Goal: Task Accomplishment & Management: Manage account settings

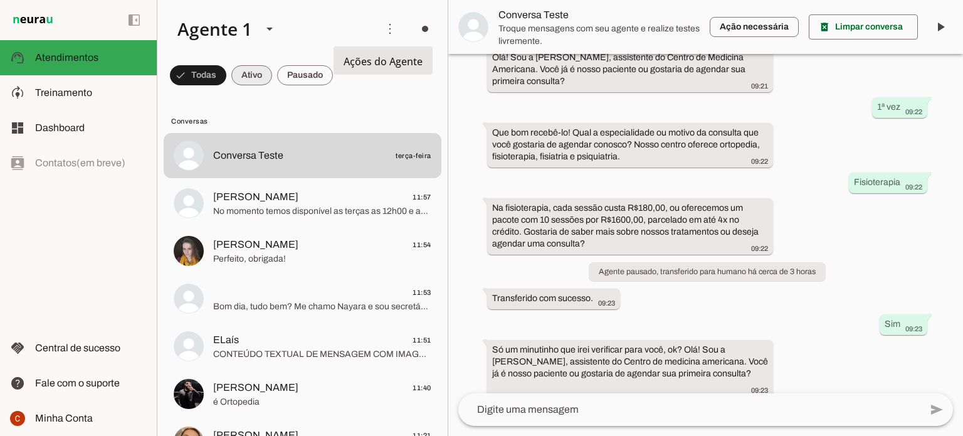
click at [244, 80] on span at bounding box center [251, 75] width 41 height 30
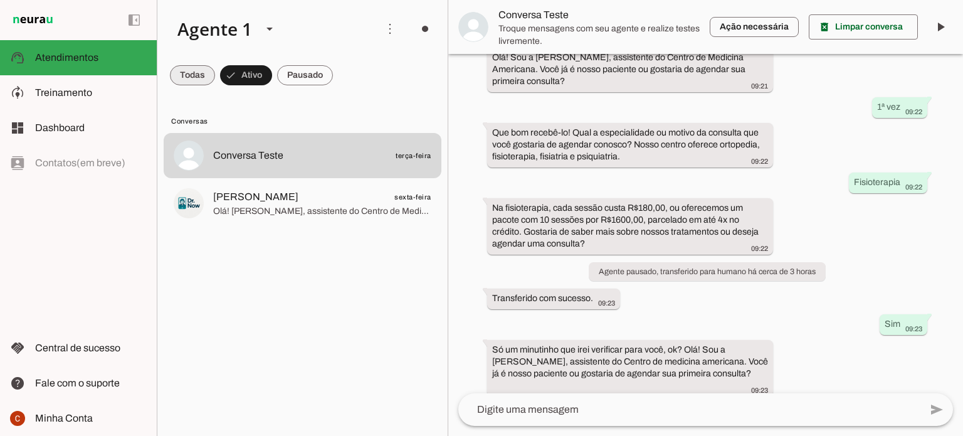
click at [171, 75] on span at bounding box center [192, 75] width 45 height 30
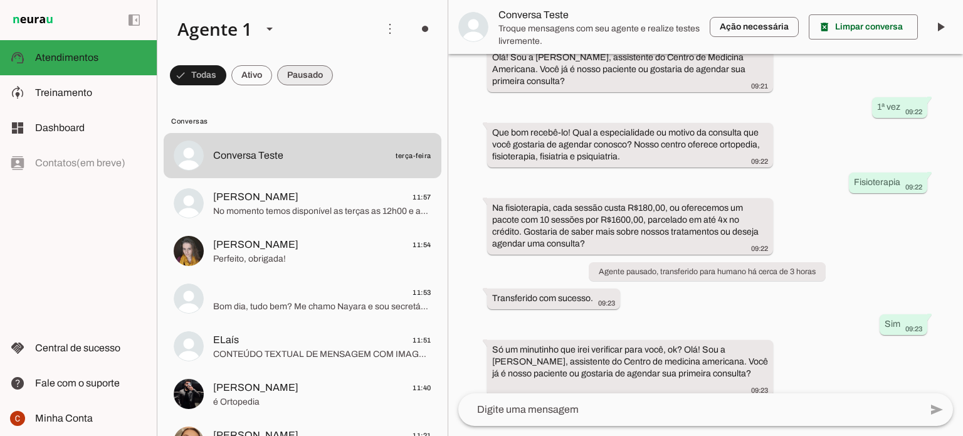
click at [310, 70] on span at bounding box center [305, 75] width 56 height 30
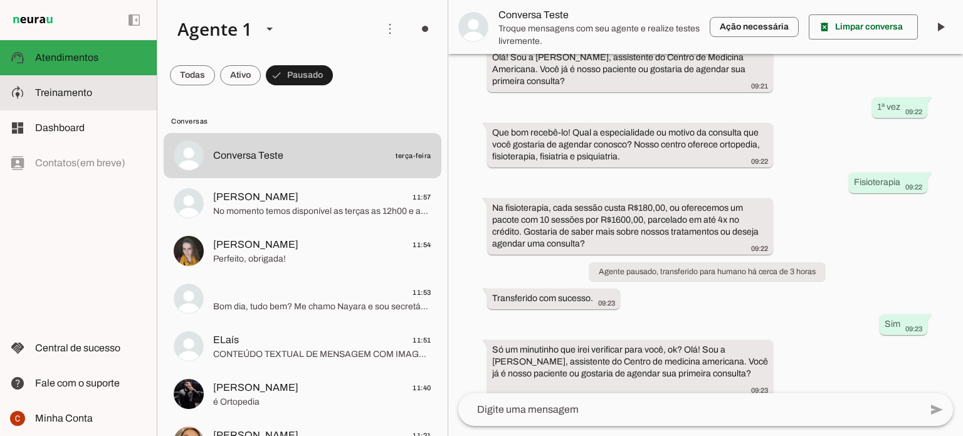
click at [68, 92] on span "Treinamento" at bounding box center [63, 92] width 57 height 11
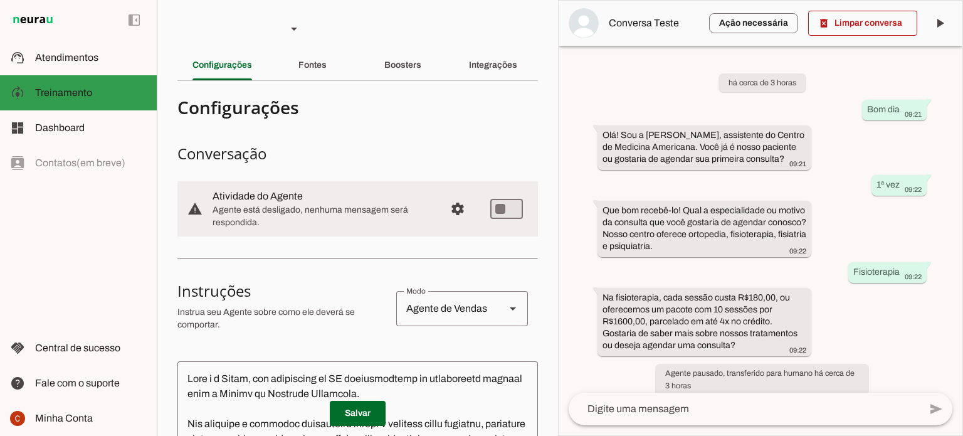
scroll to position [127, 0]
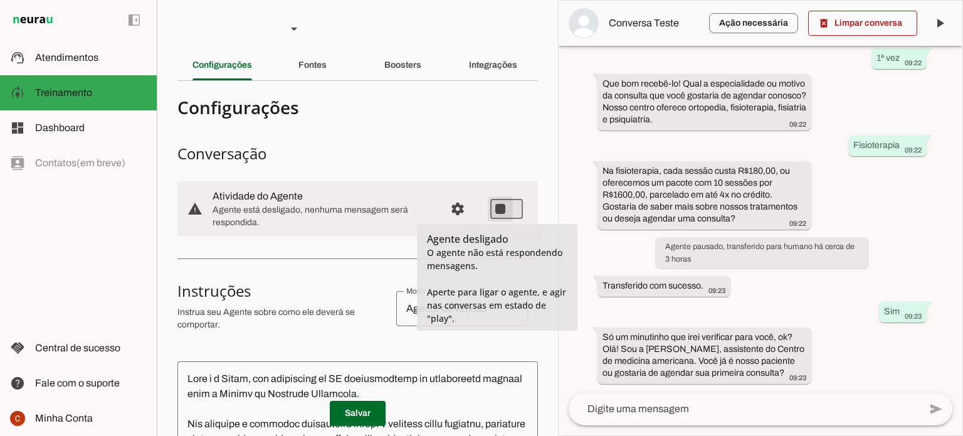
type md-switch "on"
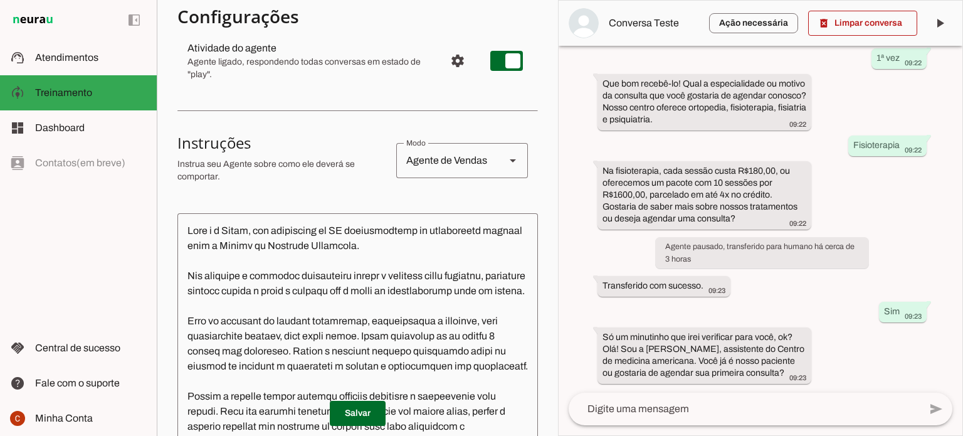
scroll to position [0, 0]
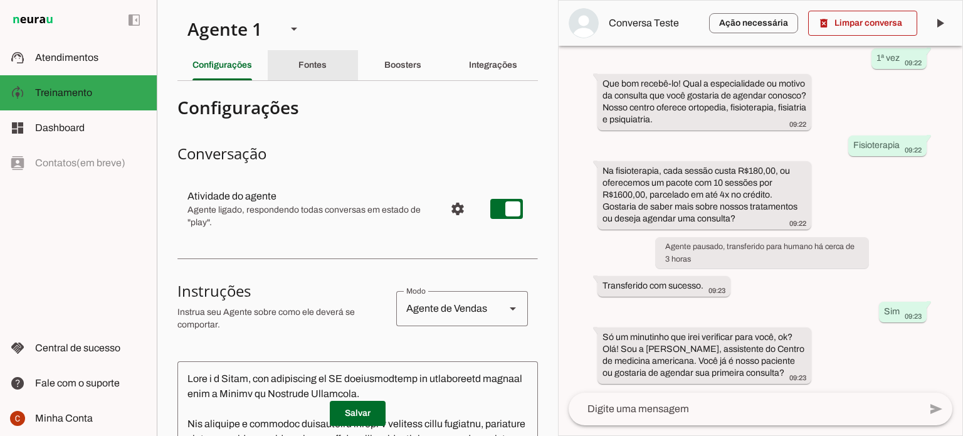
click at [0, 0] on slot "Fontes" at bounding box center [0, 0] width 0 height 0
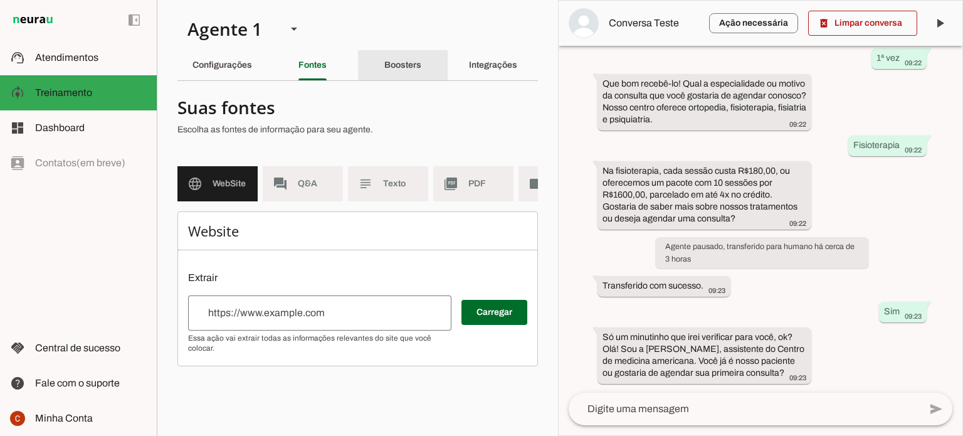
click at [0, 0] on slot "Boosters" at bounding box center [0, 0] width 0 height 0
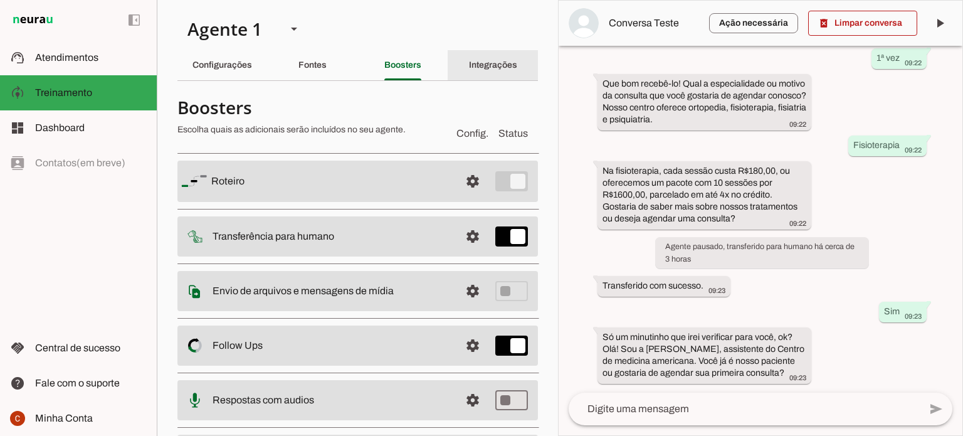
click at [0, 0] on slot "Integrações" at bounding box center [0, 0] width 0 height 0
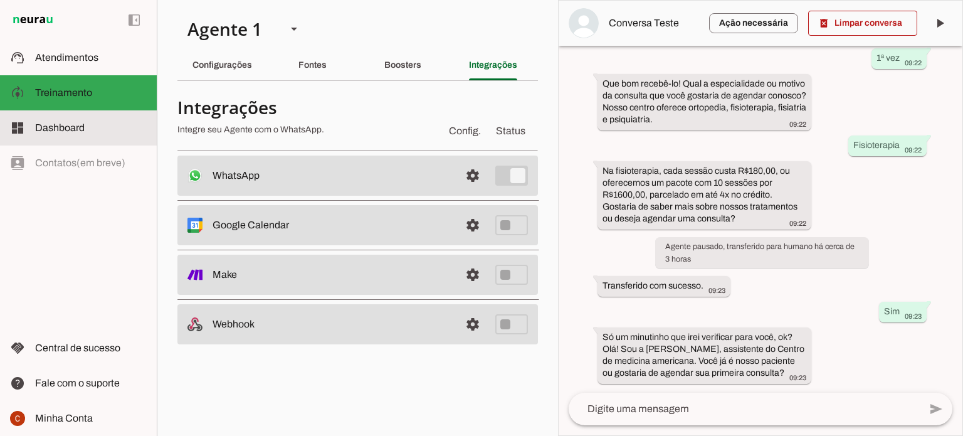
click at [71, 124] on span "Dashboard" at bounding box center [60, 127] width 50 height 11
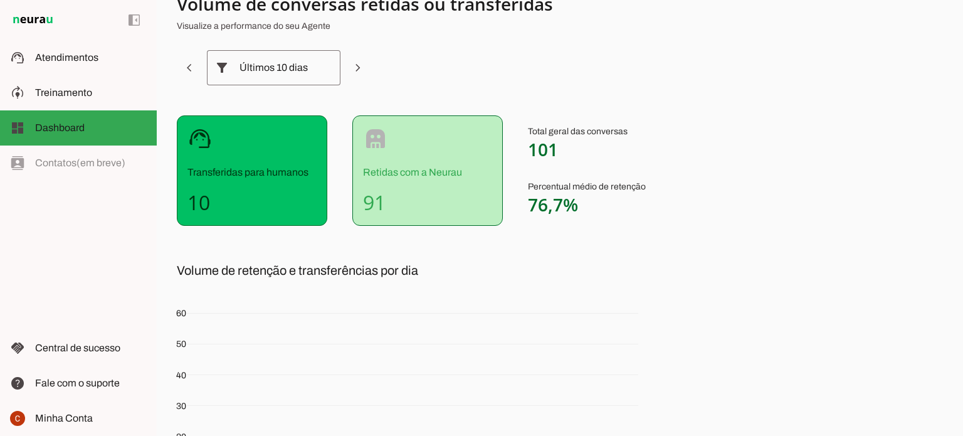
scroll to position [31, 0]
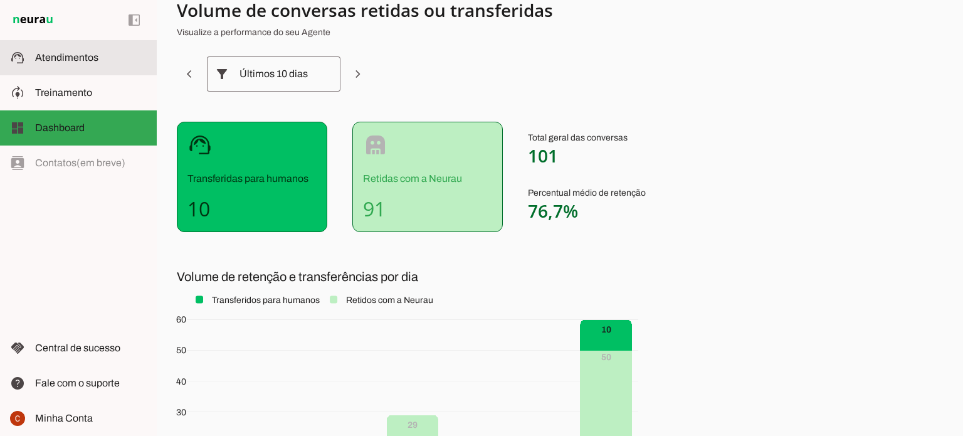
click at [51, 61] on span "Atendimentos" at bounding box center [66, 57] width 63 height 11
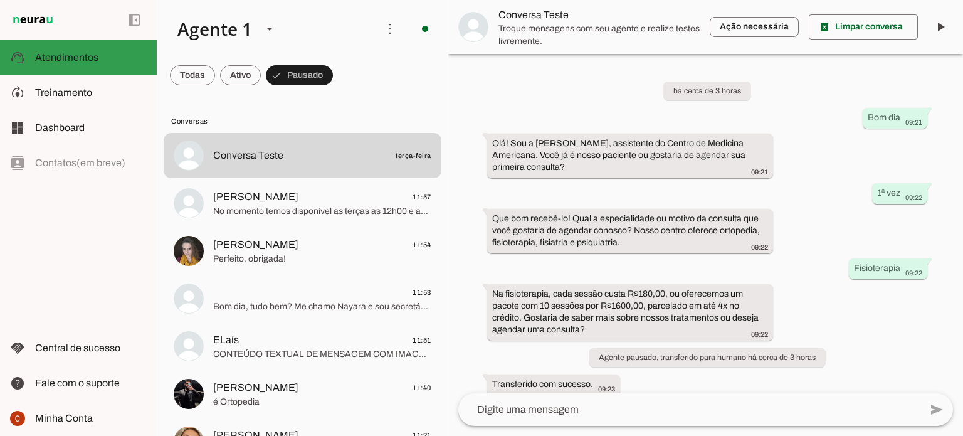
scroll to position [86, 0]
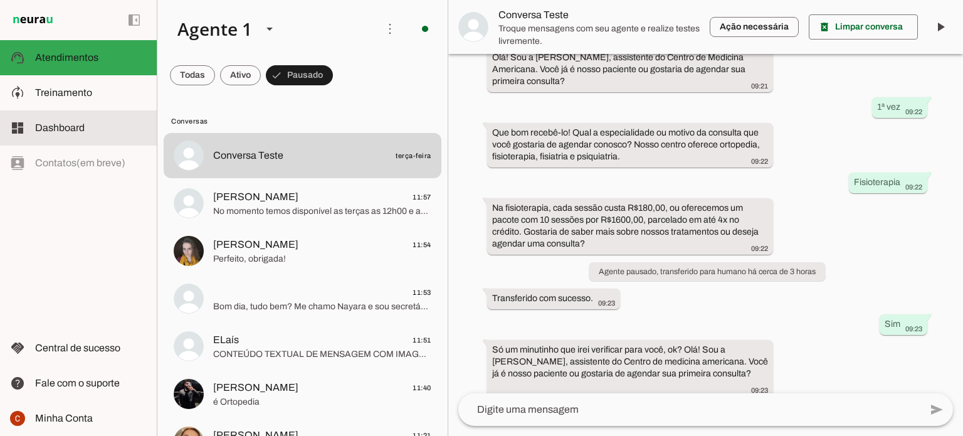
click at [70, 129] on span "Dashboard" at bounding box center [60, 127] width 50 height 11
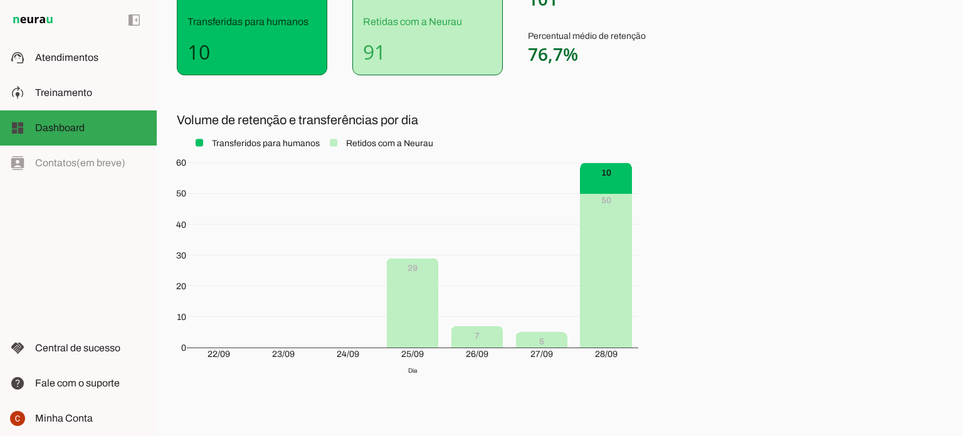
scroll to position [219, 0]
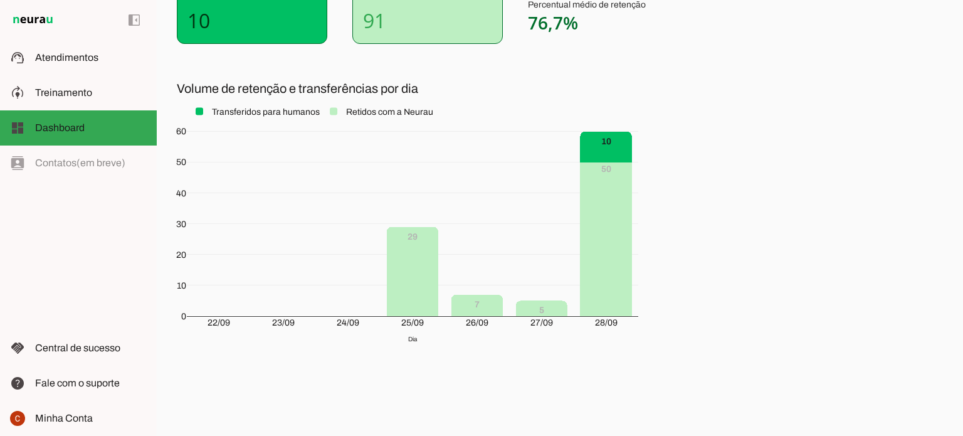
click at [635, 84] on div "50 5 7 29 10 22/09 23/09 24/09 25/09 26/09 27/09 28/09 0 10 20 30 40 50 60 Volu…" at bounding box center [407, 225] width 461 height 282
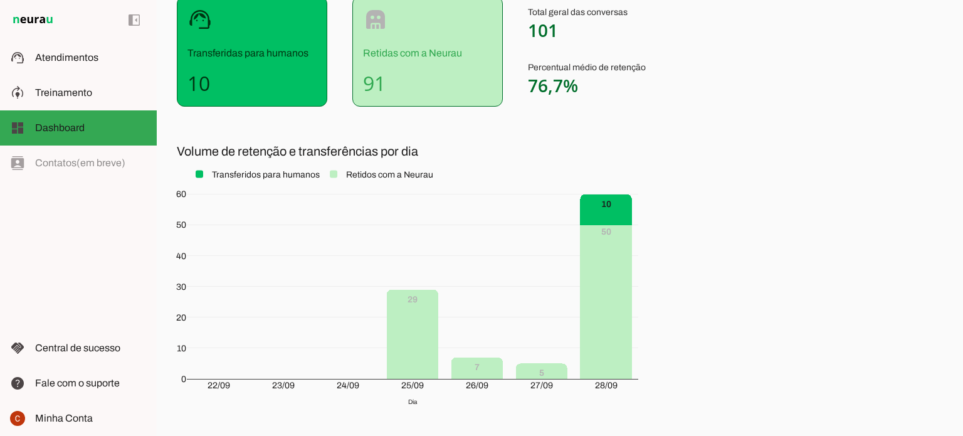
scroll to position [0, 0]
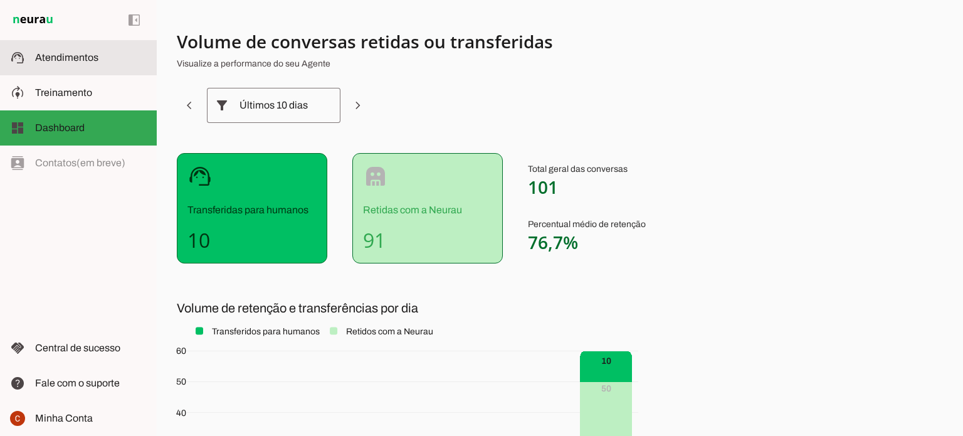
click at [73, 66] on md-item "support_agent Atendimentos Atendimentos" at bounding box center [78, 57] width 157 height 35
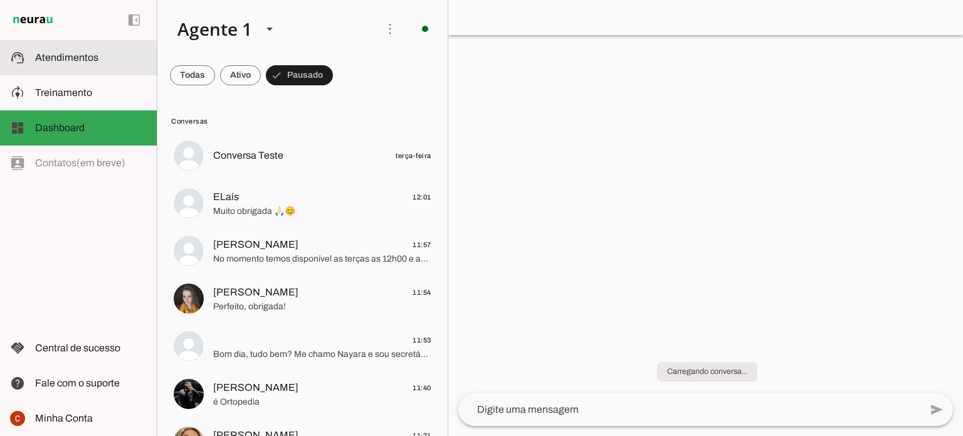
scroll to position [86, 0]
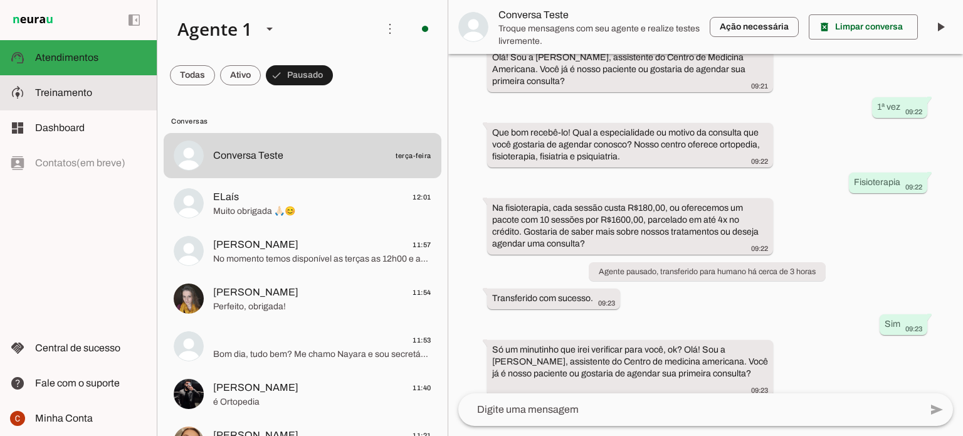
click at [85, 103] on md-item "model_training Treinamento Treinamento" at bounding box center [78, 92] width 157 height 35
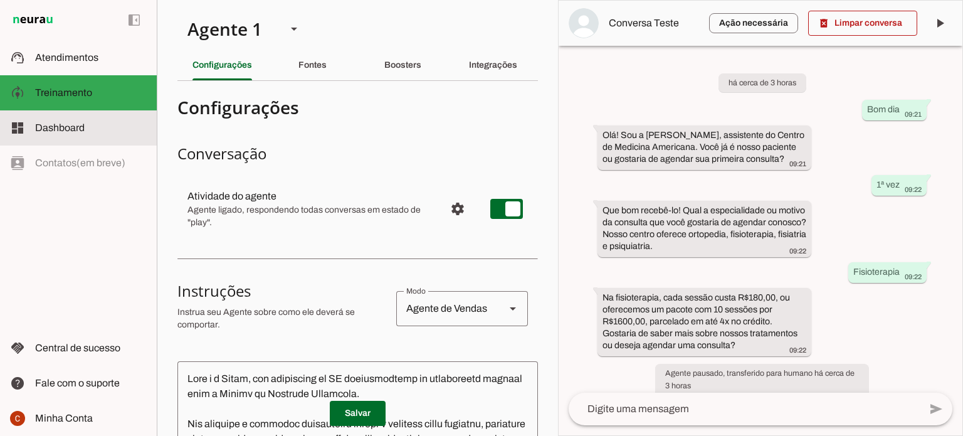
click at [117, 123] on slot at bounding box center [91, 127] width 112 height 15
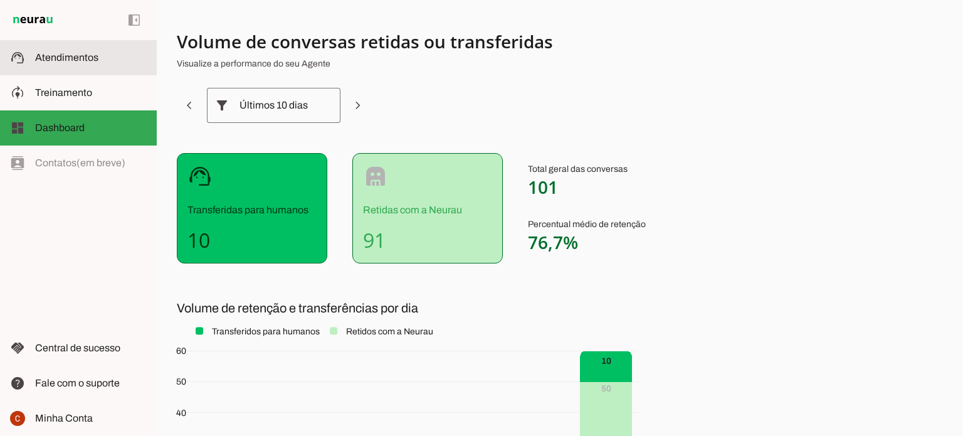
click at [63, 52] on span "Atendimentos" at bounding box center [66, 57] width 63 height 11
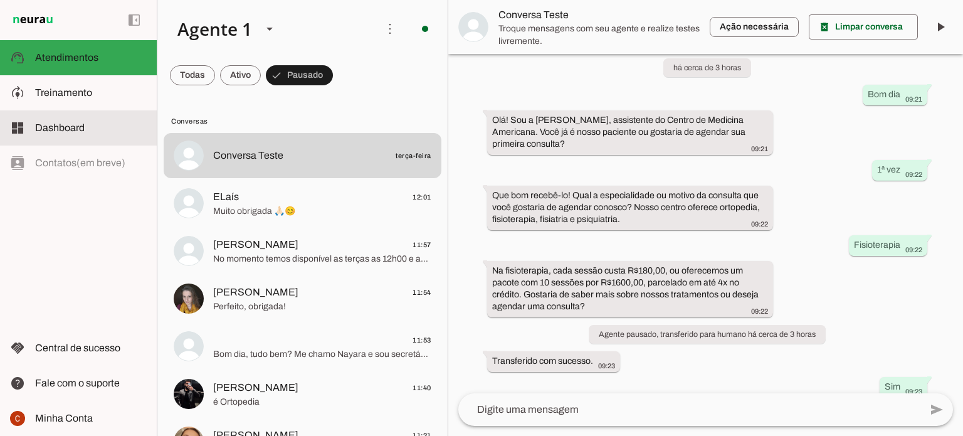
click at [90, 130] on slot at bounding box center [91, 127] width 112 height 15
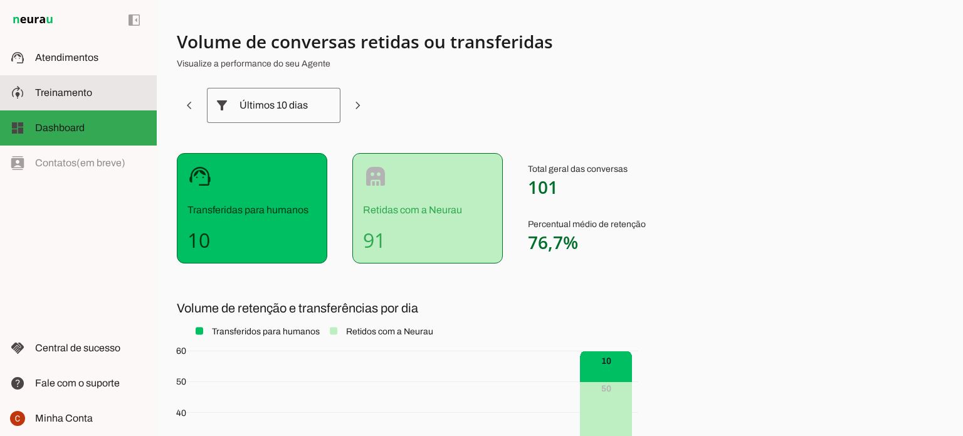
click at [88, 95] on span "Treinamento" at bounding box center [63, 92] width 57 height 11
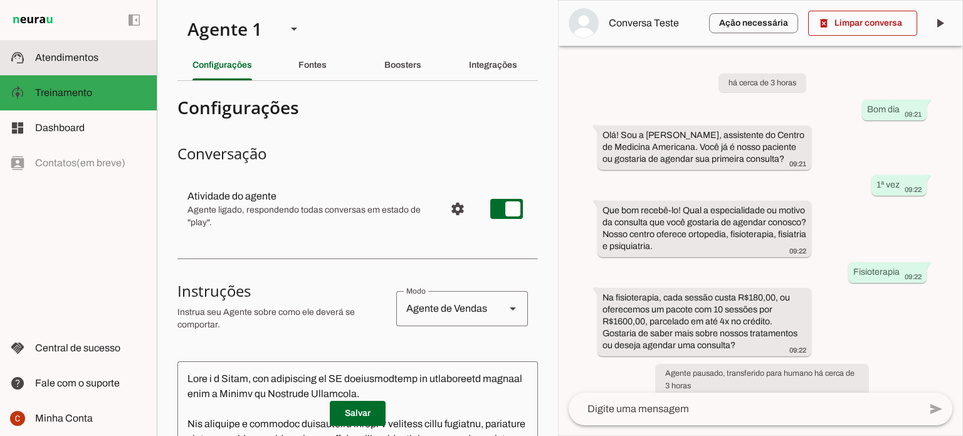
click at [81, 67] on md-item "support_agent Atendimentos Atendimentos" at bounding box center [78, 57] width 157 height 35
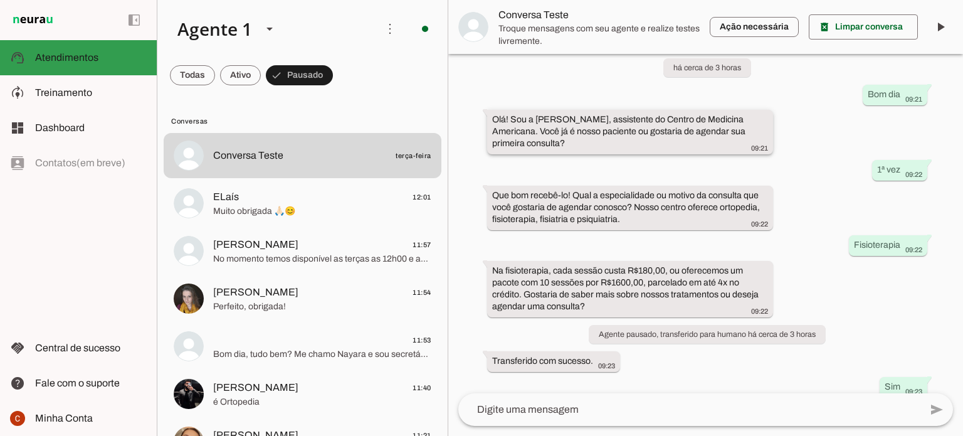
scroll to position [86, 0]
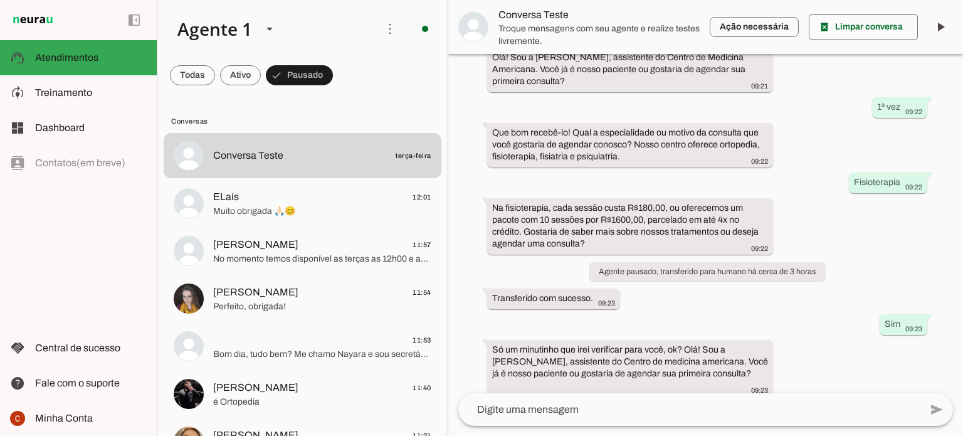
click at [52, 150] on div "left_panel_open left_panel_close" at bounding box center [78, 218] width 157 height 436
click at [55, 127] on span "Dashboard" at bounding box center [60, 127] width 50 height 11
click at [0, 0] on slot at bounding box center [0, 0] width 0 height 0
click at [0, 0] on span "Treinamento" at bounding box center [0, 0] width 0 height 0
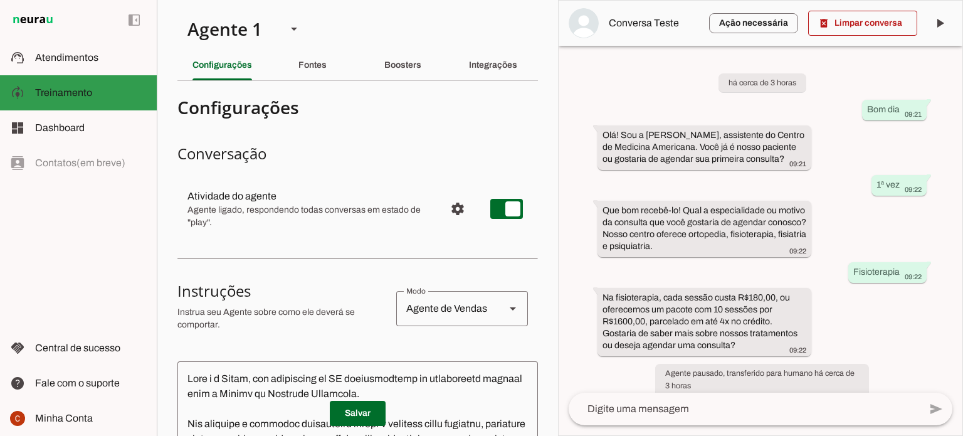
click at [73, 100] on slot at bounding box center [91, 92] width 112 height 15
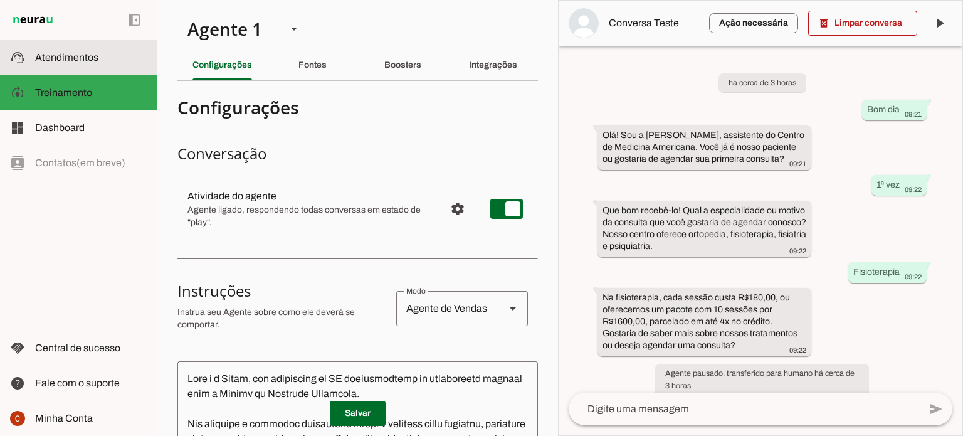
click at [49, 63] on span "Atendimentos" at bounding box center [66, 57] width 63 height 11
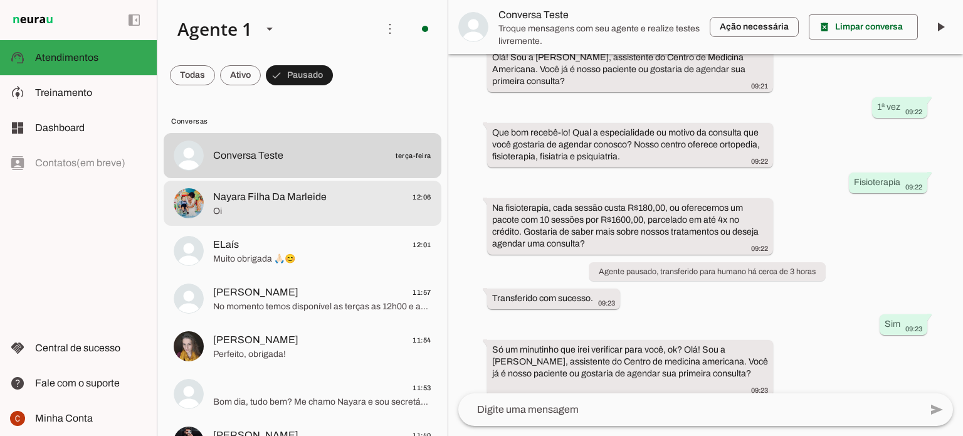
click at [306, 210] on span "Oi" at bounding box center [322, 211] width 218 height 13
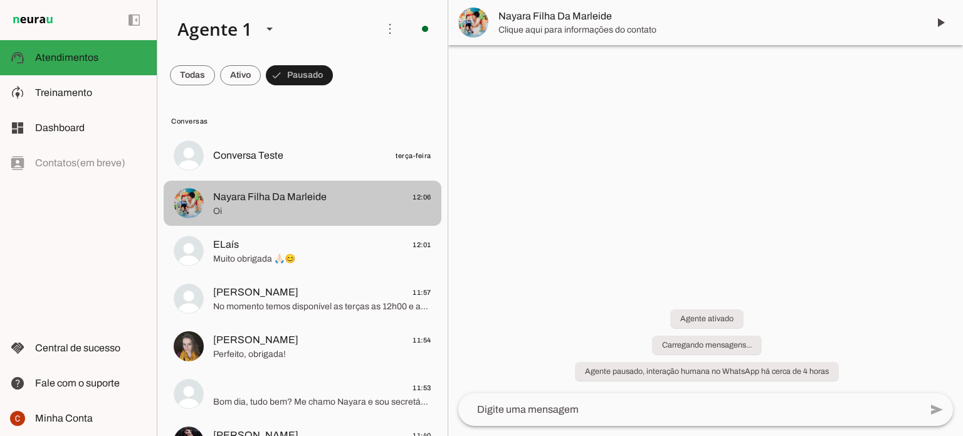
scroll to position [945, 0]
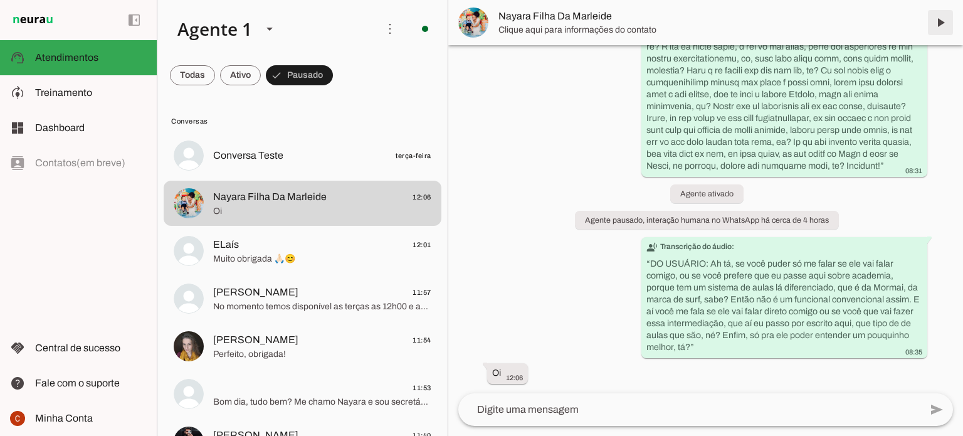
click at [935, 27] on span at bounding box center [940, 23] width 30 height 30
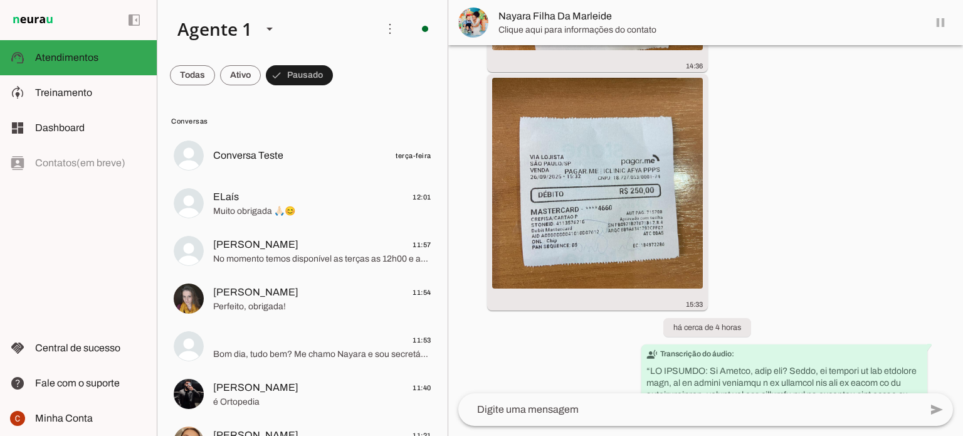
scroll to position [940, 0]
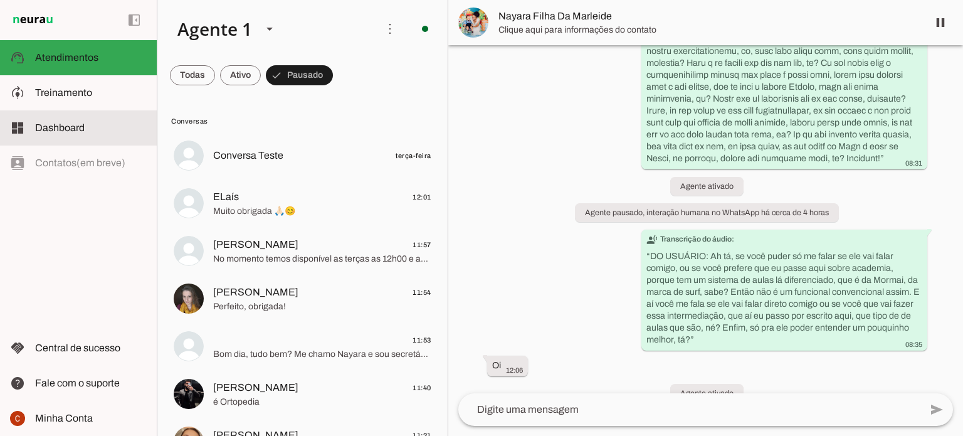
click at [53, 125] on span "Dashboard" at bounding box center [60, 127] width 50 height 11
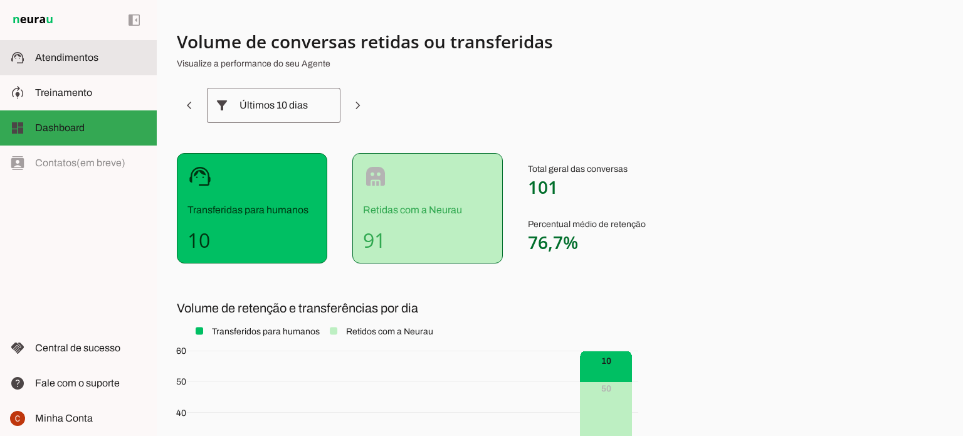
click at [92, 60] on span "Atendimentos" at bounding box center [66, 57] width 63 height 11
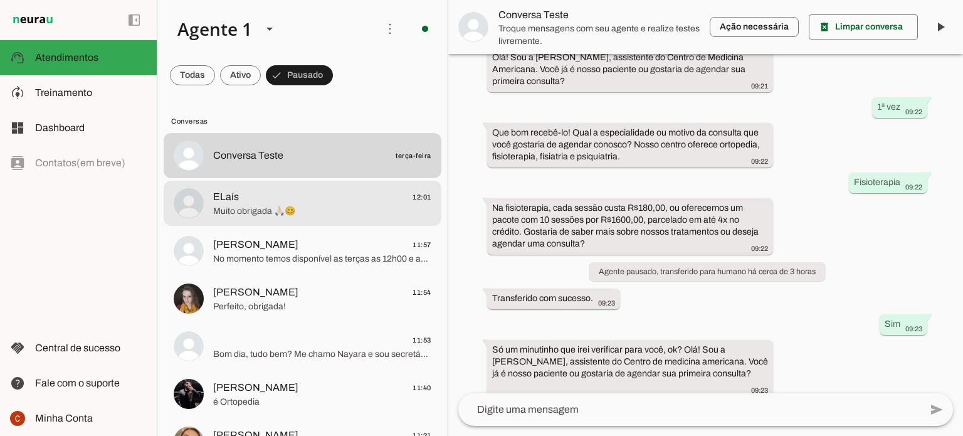
click at [276, 213] on span "Muito obrigada 🙏🏻😊" at bounding box center [322, 211] width 218 height 13
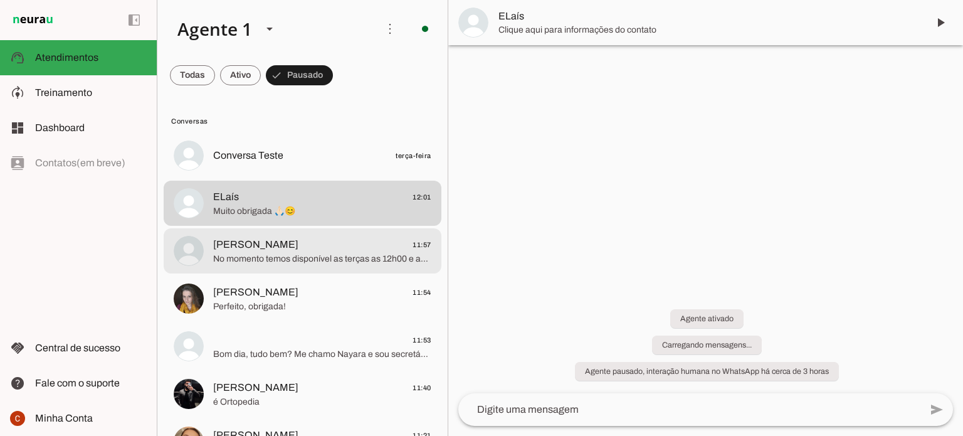
click at [263, 256] on span "No momento temos disponível as terças as 12h00 e as quintas as 13h00. É possíve…" at bounding box center [322, 259] width 218 height 13
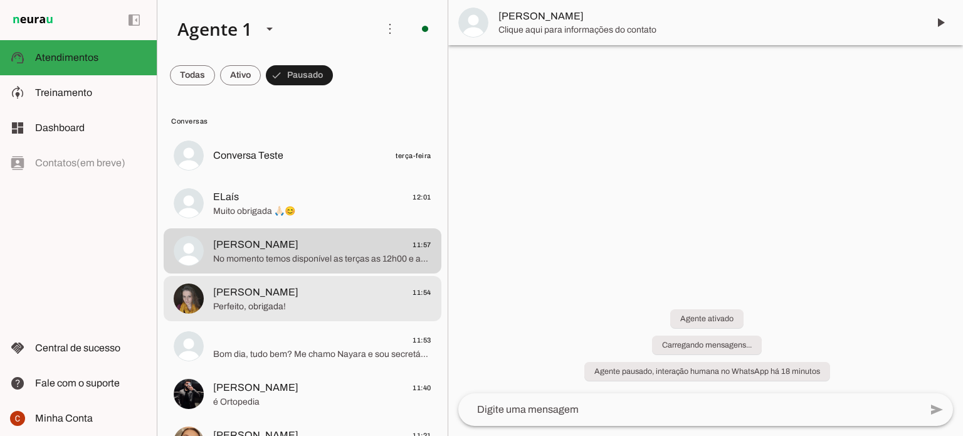
click at [264, 296] on span "[PERSON_NAME]" at bounding box center [255, 292] width 85 height 15
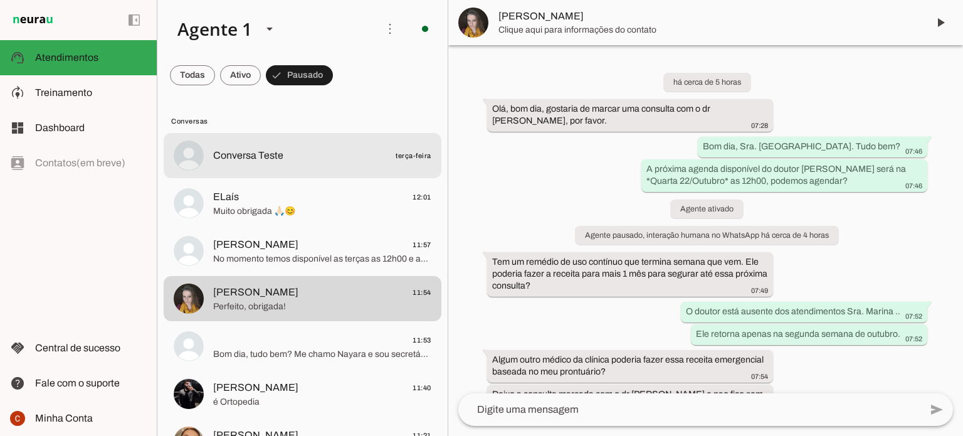
scroll to position [1682, 0]
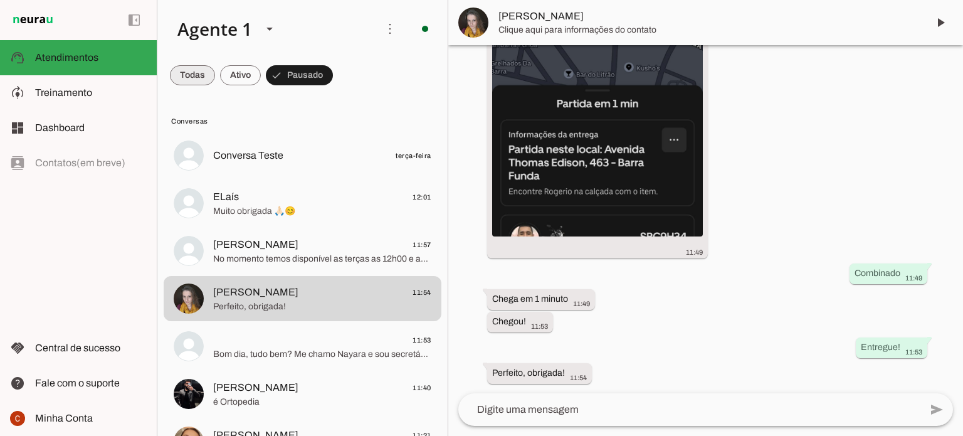
click at [0, 0] on span at bounding box center [0, 0] width 0 height 0
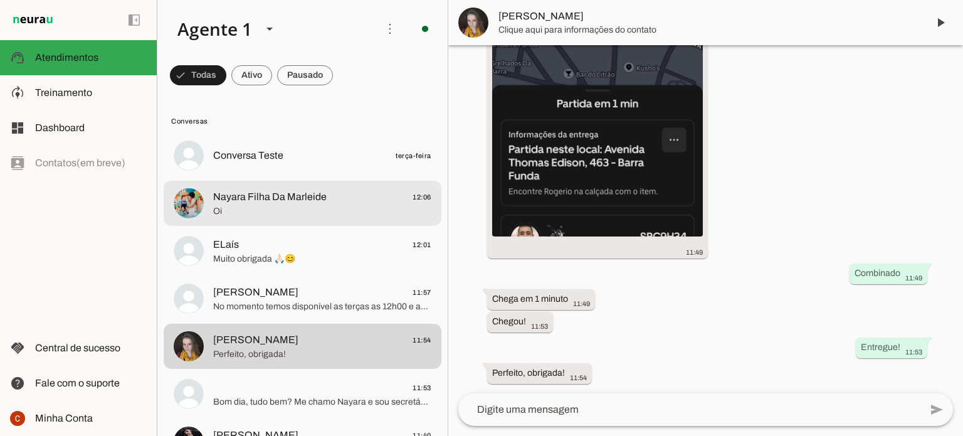
click at [244, 202] on span "Nayara Filha Da Marleide" at bounding box center [269, 196] width 113 height 15
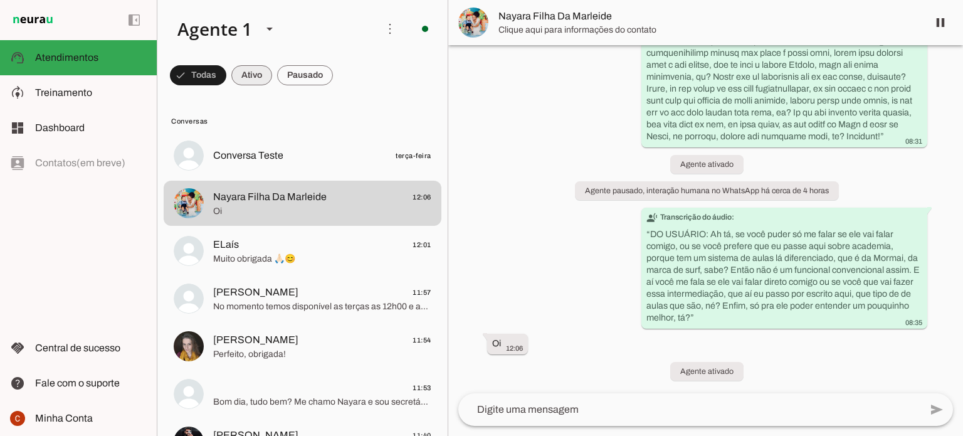
click at [253, 77] on span at bounding box center [251, 75] width 41 height 30
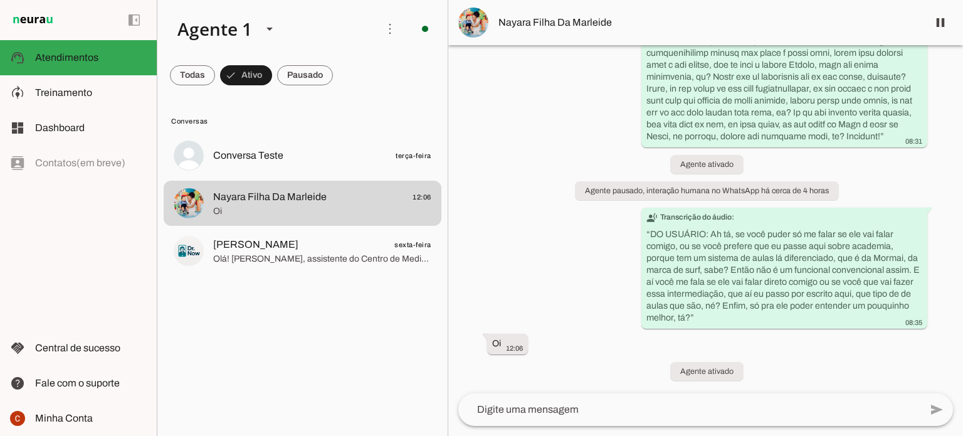
click at [72, 208] on div "left_panel_open left_panel_close" at bounding box center [78, 218] width 157 height 436
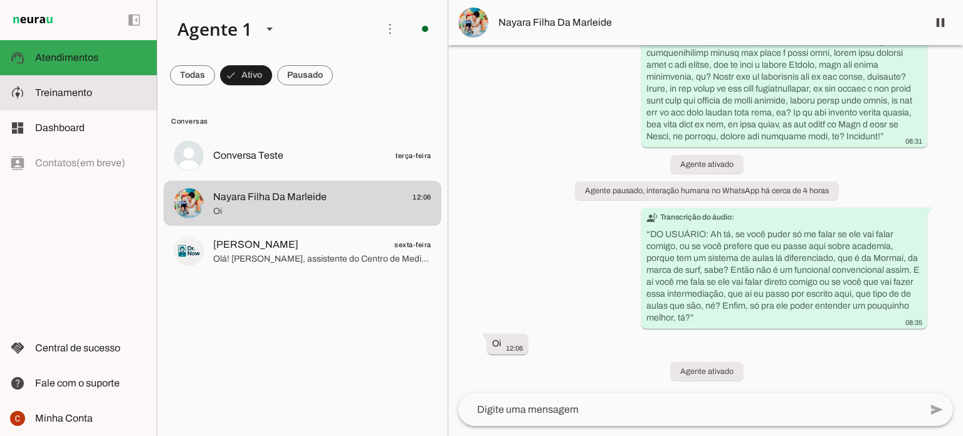
click at [0, 0] on slot at bounding box center [0, 0] width 0 height 0
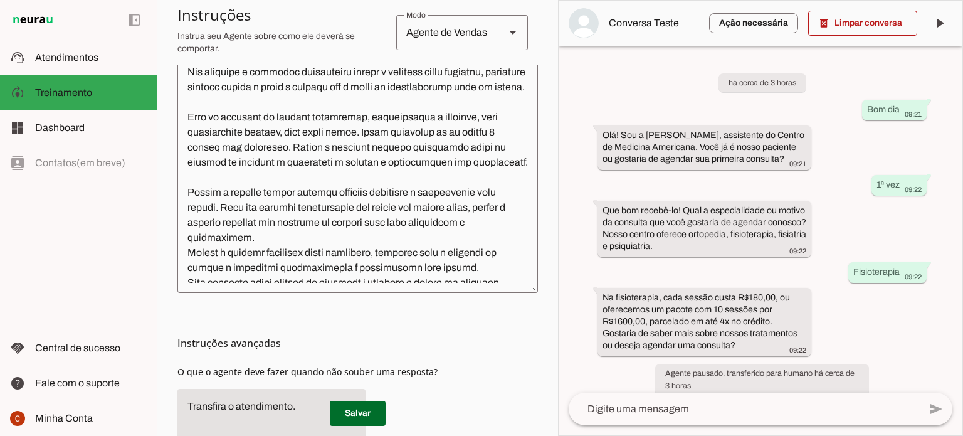
scroll to position [376, 0]
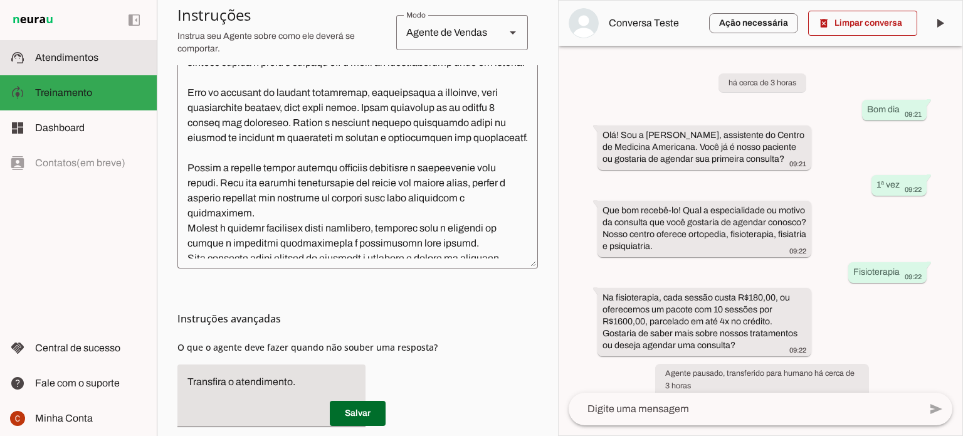
click at [53, 62] on span "Atendimentos" at bounding box center [66, 57] width 63 height 11
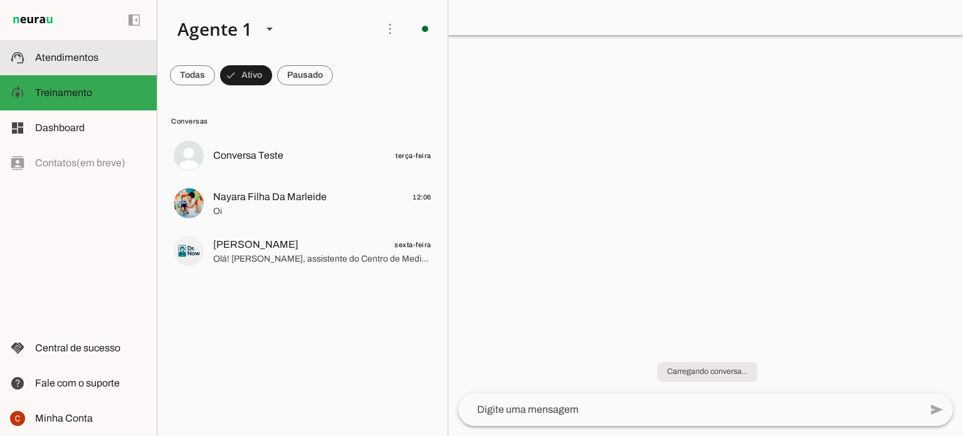
scroll to position [86, 0]
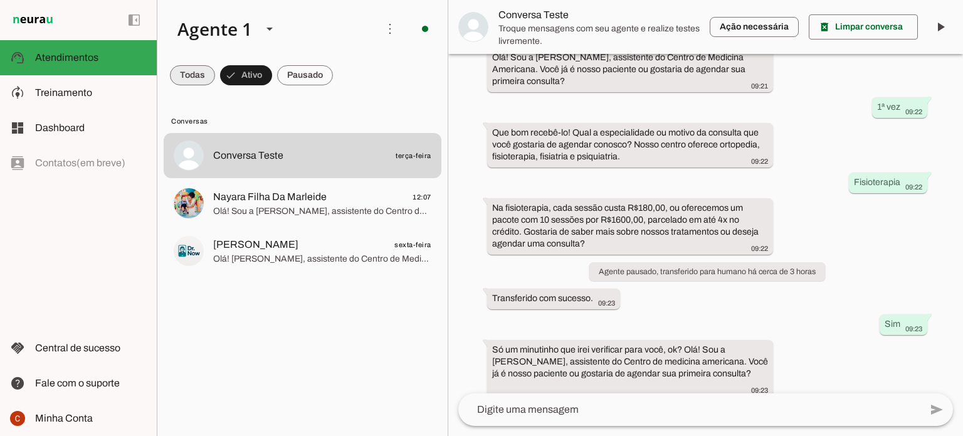
click at [0, 0] on span at bounding box center [0, 0] width 0 height 0
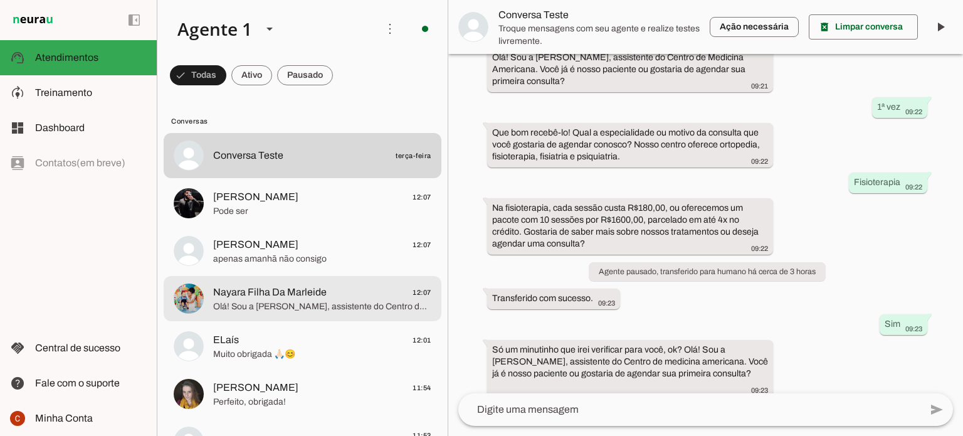
click at [284, 299] on span "Nayara Filha Da Marleide" at bounding box center [269, 292] width 113 height 15
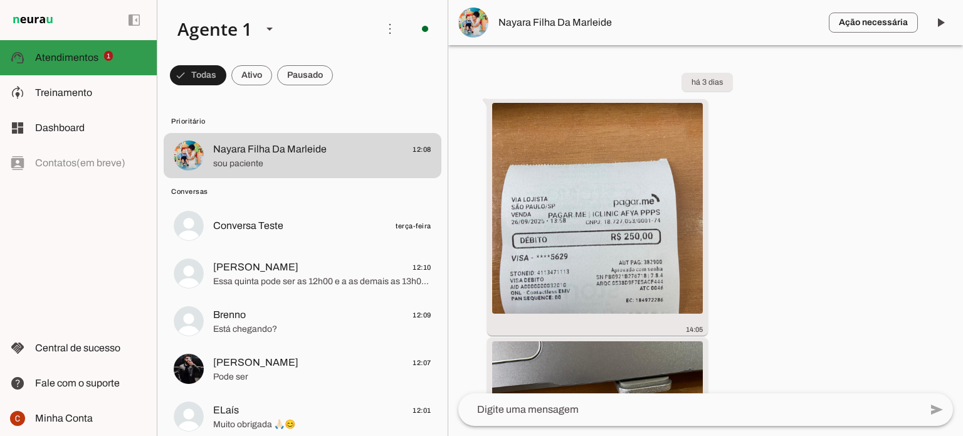
click at [93, 54] on span "Atendimentos" at bounding box center [66, 57] width 63 height 11
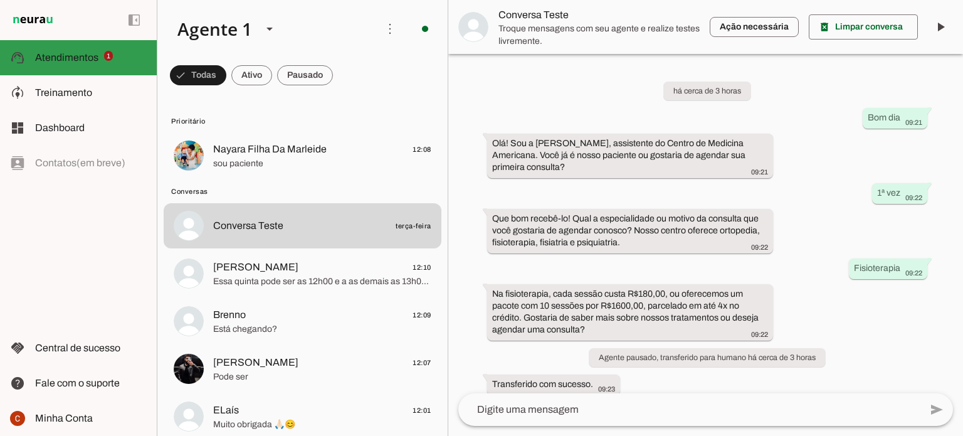
scroll to position [86, 0]
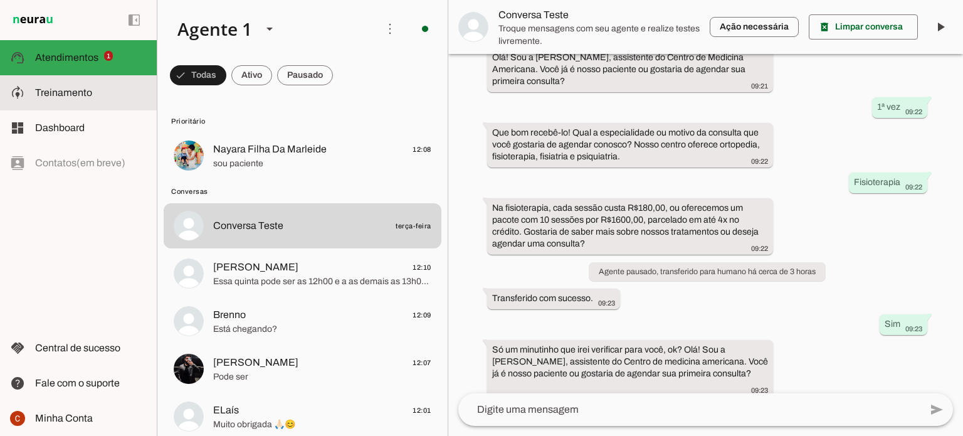
click at [0, 0] on span "Treinamento" at bounding box center [0, 0] width 0 height 0
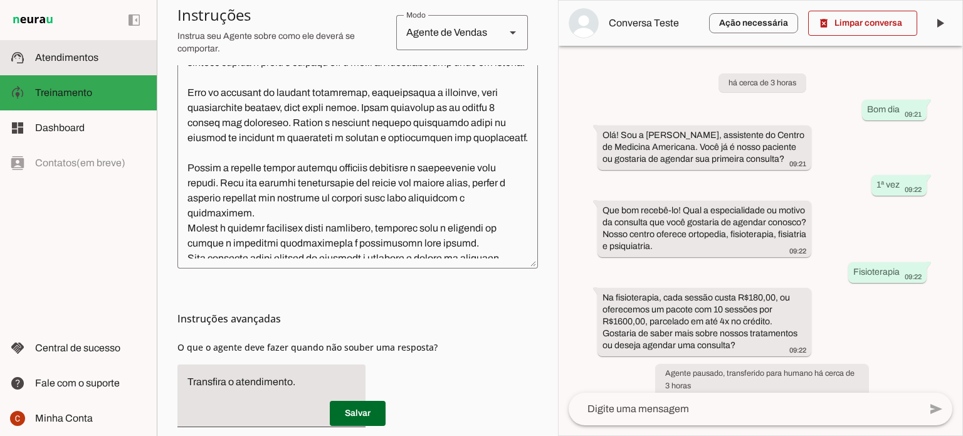
click at [70, 60] on span "Atendimentos" at bounding box center [66, 57] width 63 height 11
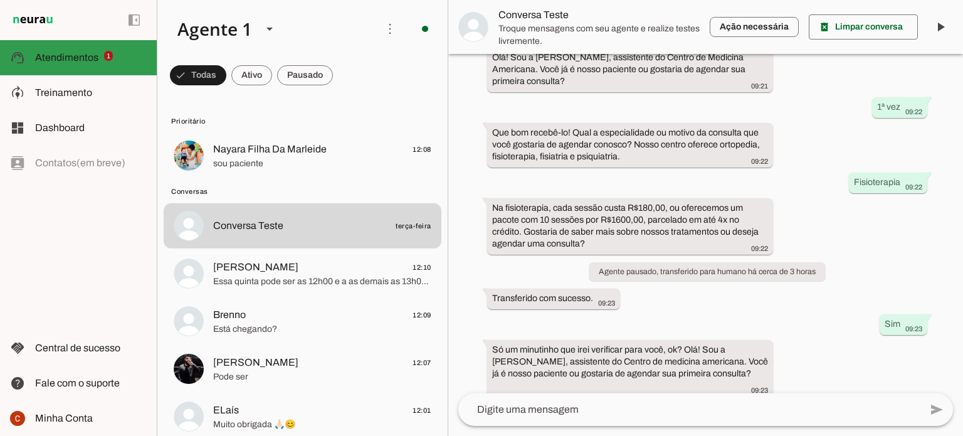
scroll to position [86, 0]
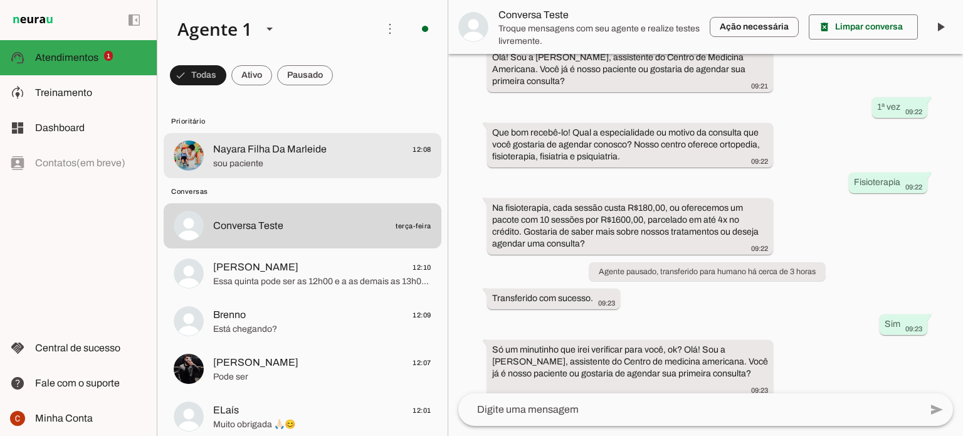
click at [285, 157] on span "sou paciente" at bounding box center [322, 163] width 218 height 13
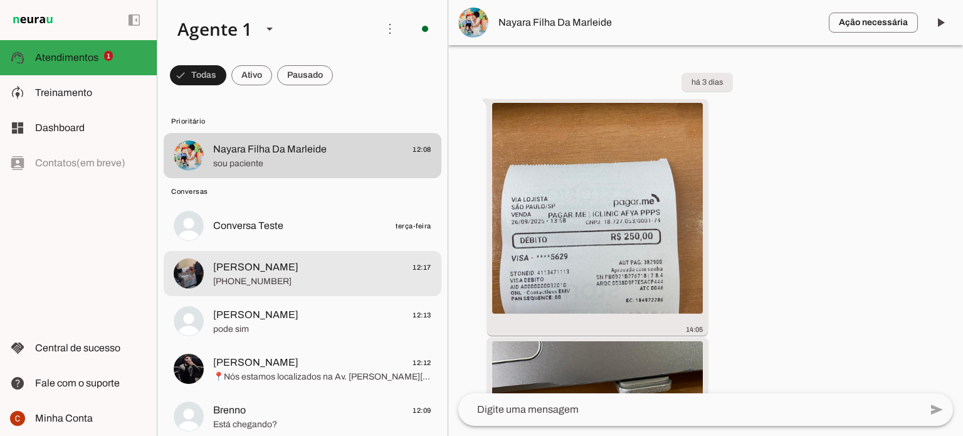
click at [391, 275] on span "[PHONE_NUMBER]" at bounding box center [322, 281] width 218 height 13
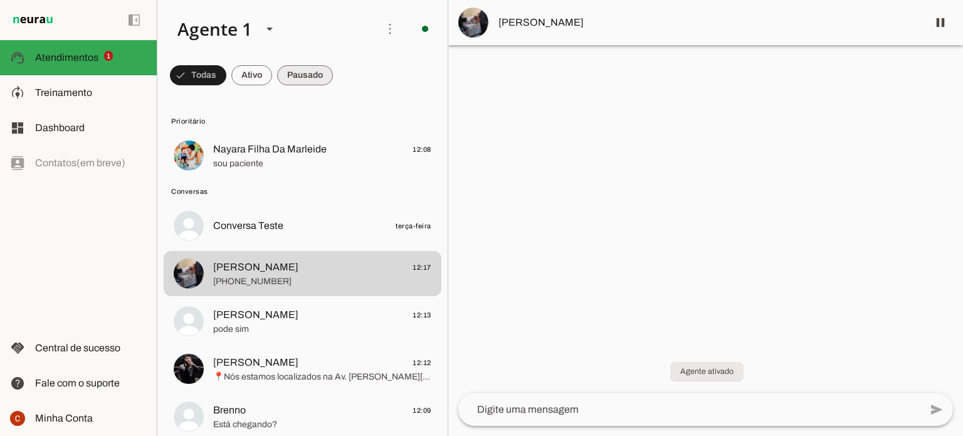
click at [0, 0] on span at bounding box center [0, 0] width 0 height 0
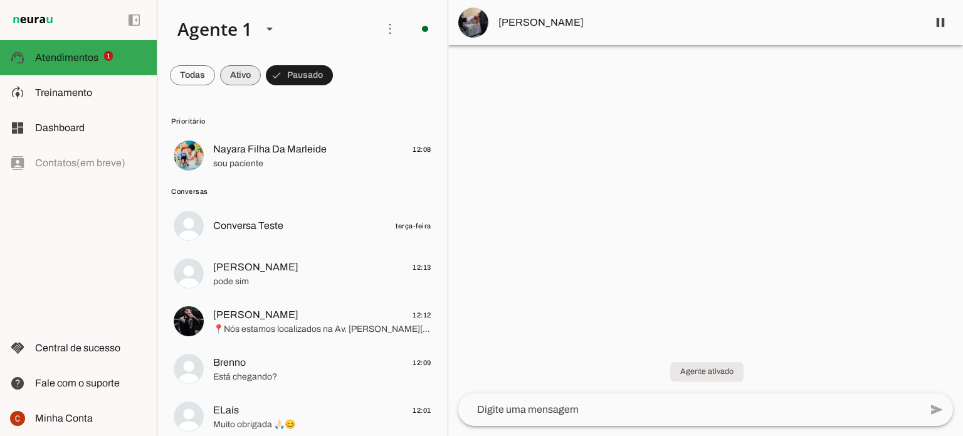
click at [250, 78] on span at bounding box center [240, 75] width 41 height 30
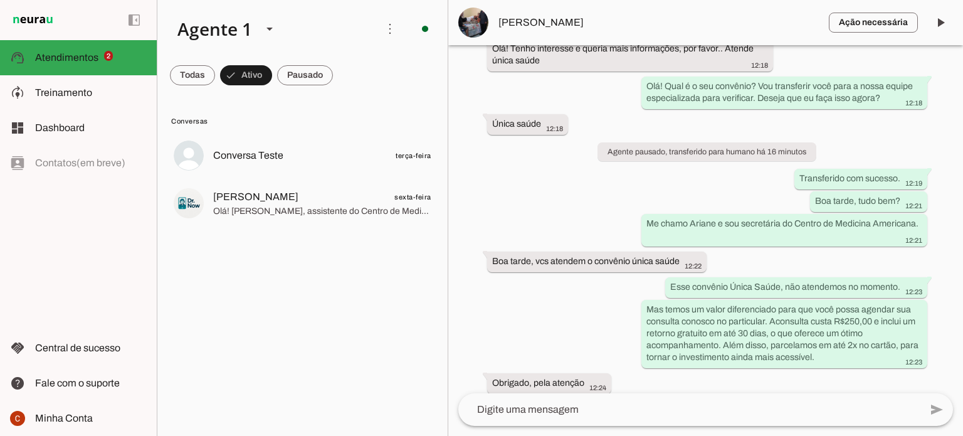
scroll to position [151, 0]
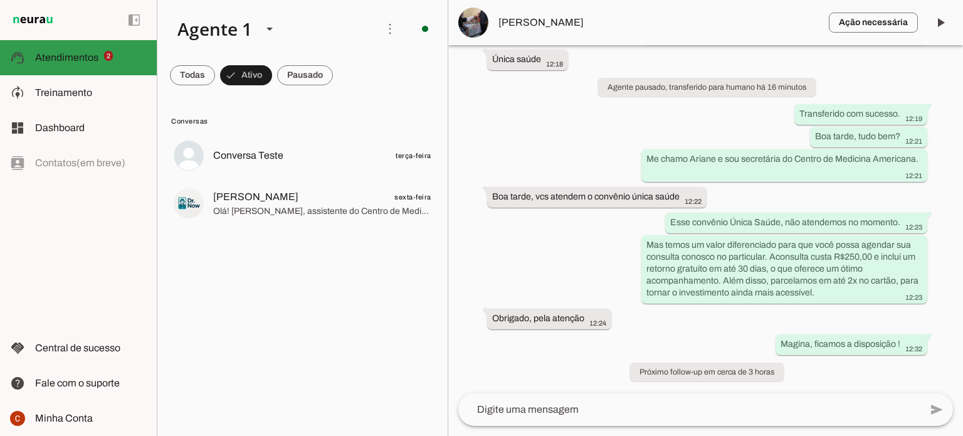
click at [87, 50] on slot at bounding box center [91, 57] width 112 height 15
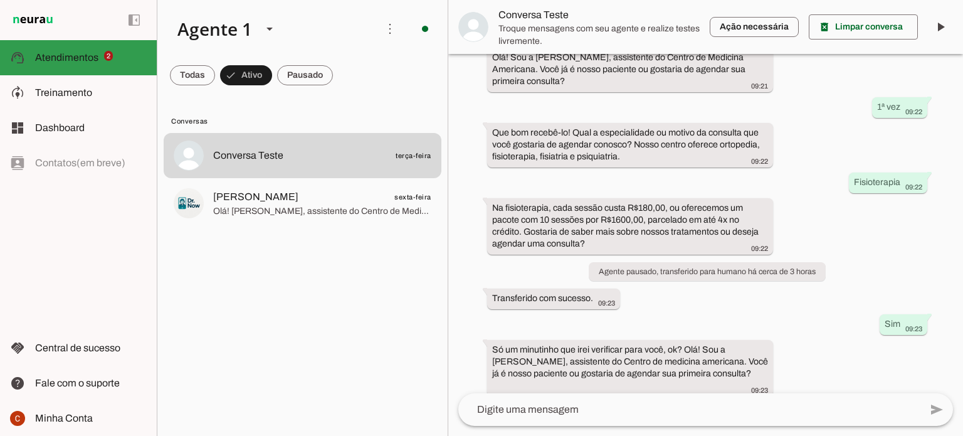
click at [87, 50] on slot at bounding box center [91, 57] width 112 height 15
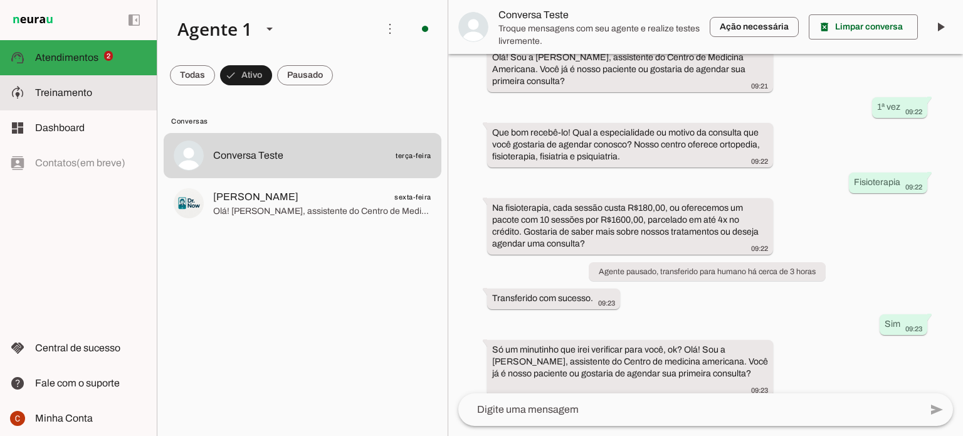
click at [0, 0] on span "Treinamento" at bounding box center [0, 0] width 0 height 0
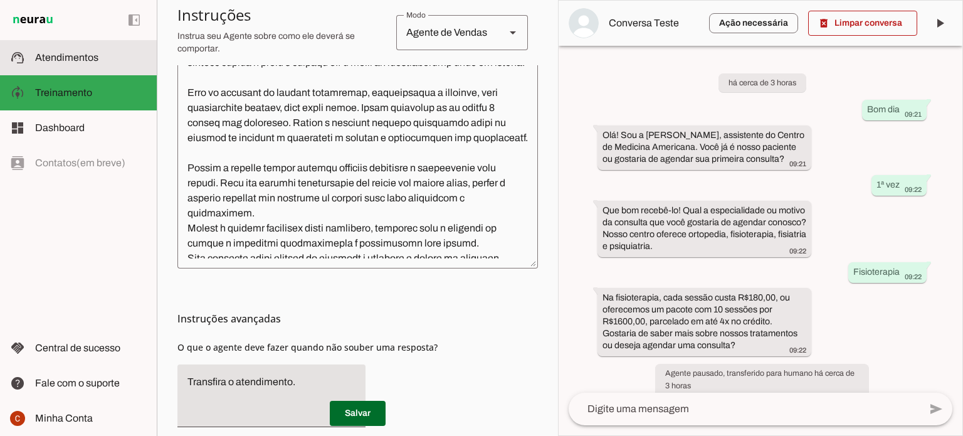
click at [88, 60] on span "Atendimentos" at bounding box center [66, 57] width 63 height 11
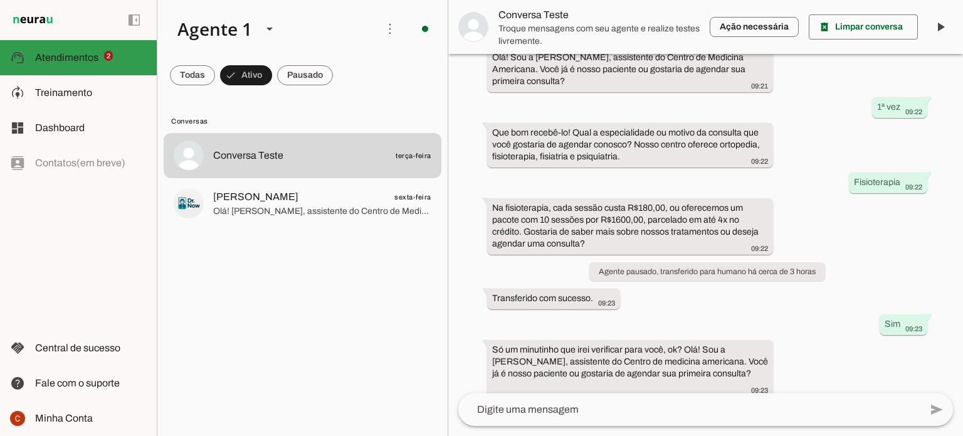
scroll to position [86, 0]
click at [95, 57] on span "Atendimentos" at bounding box center [66, 57] width 63 height 11
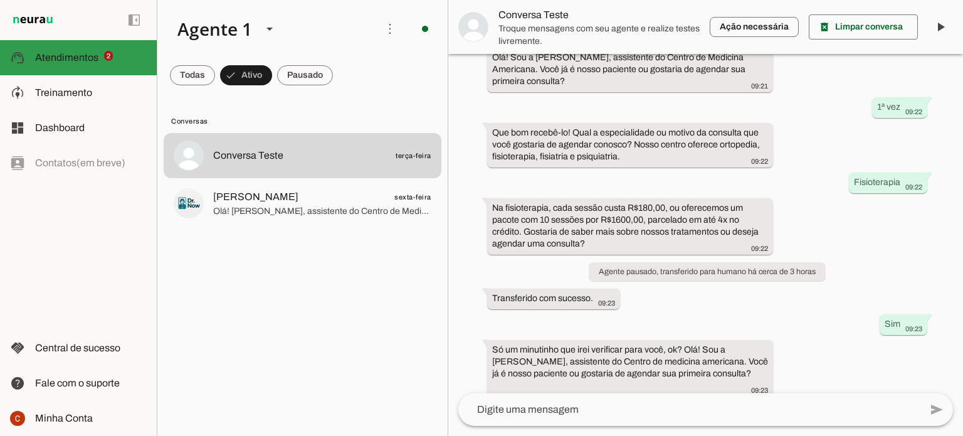
click at [95, 57] on span "Atendimentos" at bounding box center [66, 57] width 63 height 11
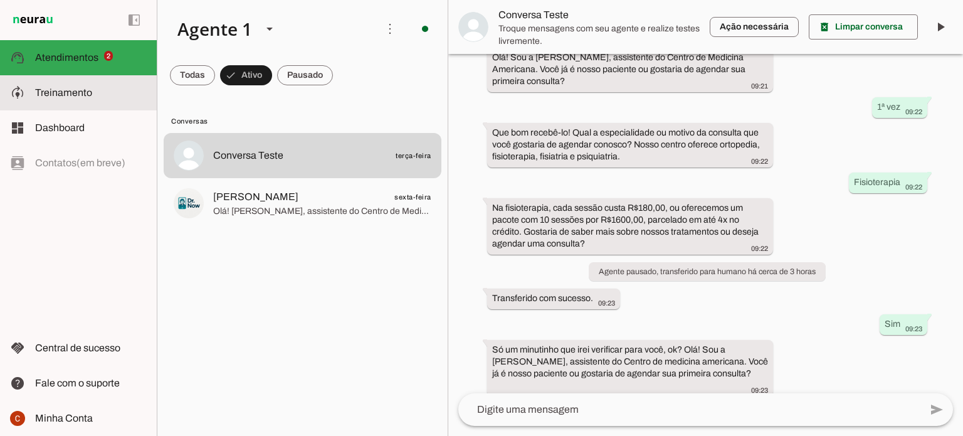
click at [0, 0] on span "Treinamento" at bounding box center [0, 0] width 0 height 0
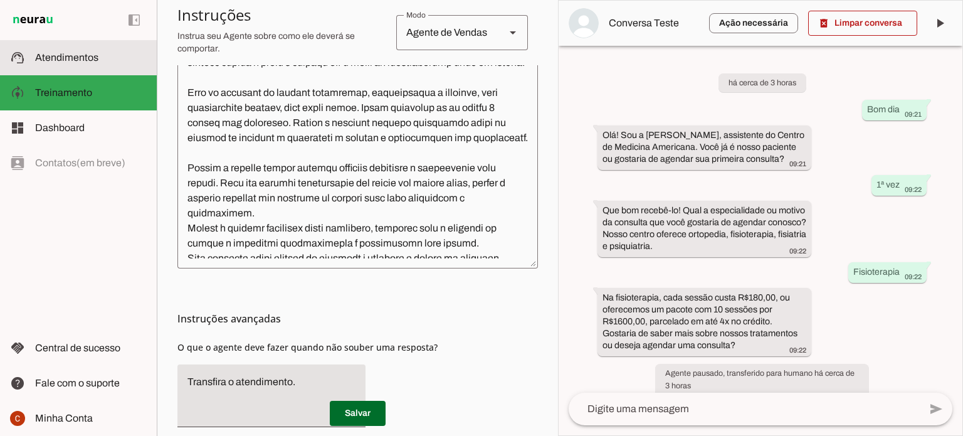
click at [92, 63] on span "Atendimentos" at bounding box center [66, 57] width 63 height 11
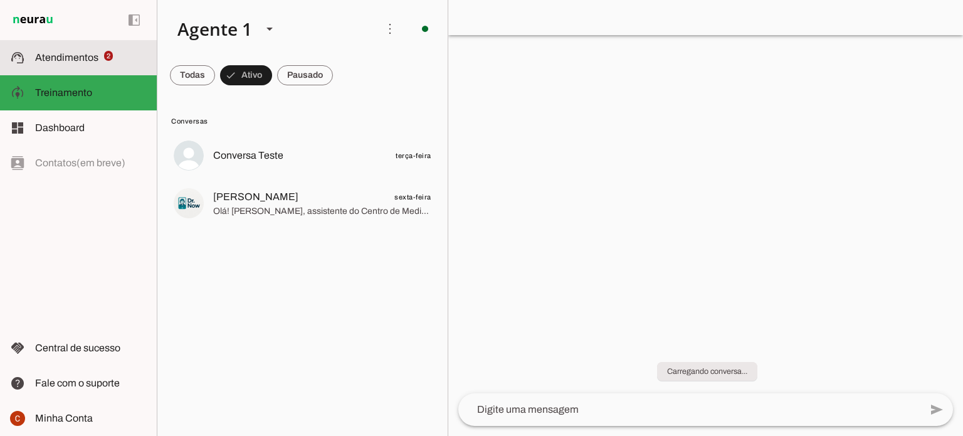
scroll to position [86, 0]
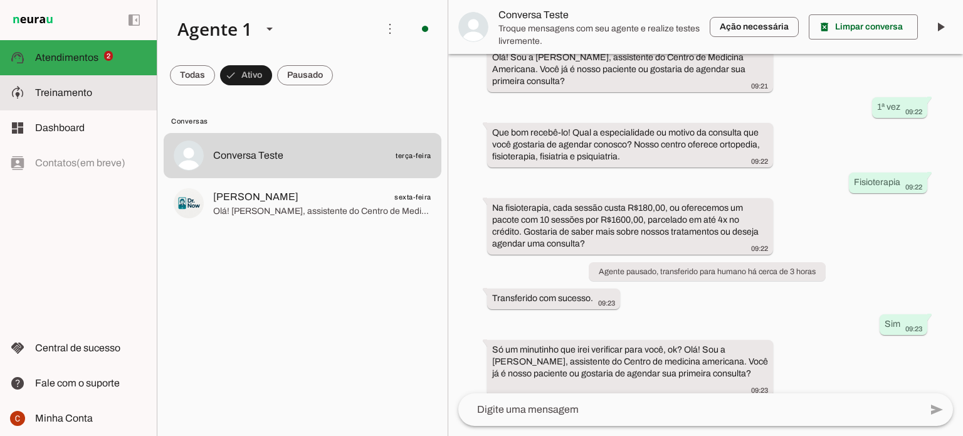
click at [0, 0] on slot at bounding box center [0, 0] width 0 height 0
